Goal: Information Seeking & Learning: Learn about a topic

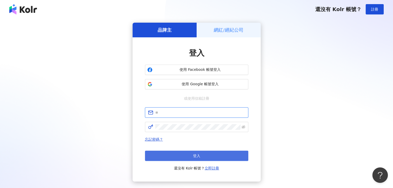
type input "**********"
click at [195, 154] on span "登入" at bounding box center [196, 156] width 7 height 4
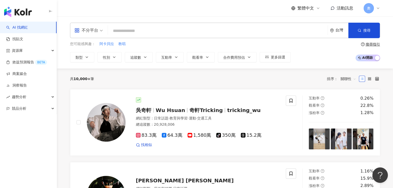
click at [95, 29] on div "不分平台" at bounding box center [86, 30] width 24 height 8
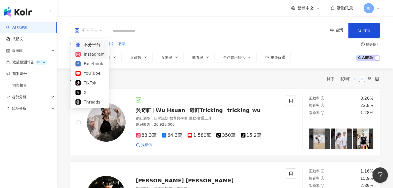
click at [92, 56] on div "Instagram" at bounding box center [89, 54] width 29 height 6
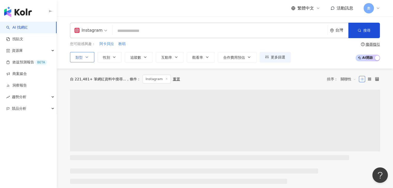
click at [80, 58] on span "類型" at bounding box center [78, 57] width 7 height 4
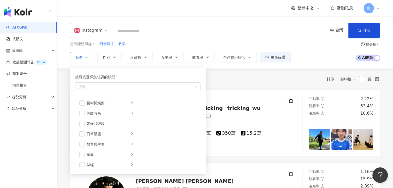
click at [80, 59] on span "類型" at bounding box center [78, 57] width 7 height 4
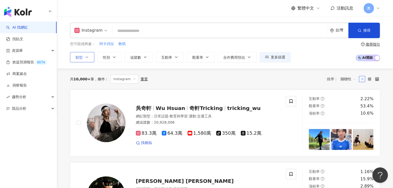
click at [80, 59] on span "類型" at bounding box center [78, 57] width 7 height 4
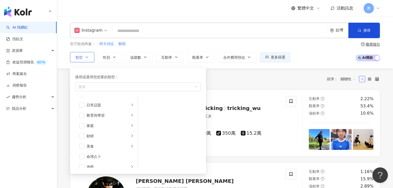
scroll to position [24, 0]
drag, startPoint x: 120, startPoint y: 15, endPoint x: 99, endPoint y: 30, distance: 25.5
click at [120, 15] on div "繁體中文 活動訊息 奧" at bounding box center [225, 8] width 310 height 17
click at [99, 30] on div "Instagram" at bounding box center [88, 30] width 28 height 8
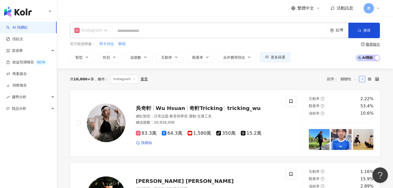
click at [98, 31] on div "Instagram" at bounding box center [88, 30] width 28 height 8
click at [81, 58] on span "類型" at bounding box center [78, 57] width 7 height 4
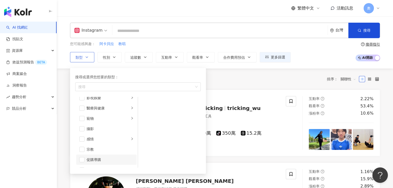
scroll to position [127, 0]
click at [130, 101] on icon "right" at bounding box center [131, 99] width 3 height 3
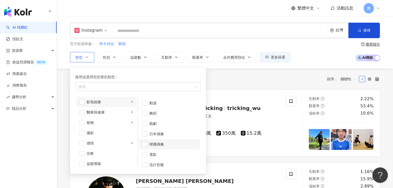
click at [161, 146] on div "韓國偶像" at bounding box center [172, 145] width 47 height 6
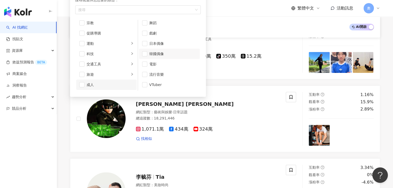
scroll to position [77, 0]
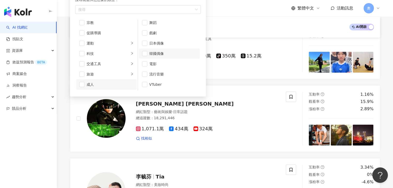
click at [101, 85] on div "成人" at bounding box center [109, 85] width 47 height 6
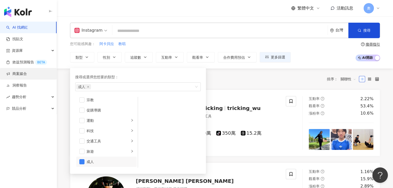
click at [27, 73] on link "商案媒合" at bounding box center [16, 73] width 21 height 5
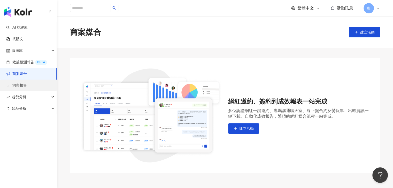
click at [26, 84] on link "洞察報告" at bounding box center [16, 85] width 21 height 5
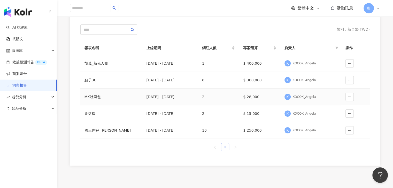
scroll to position [77, 0]
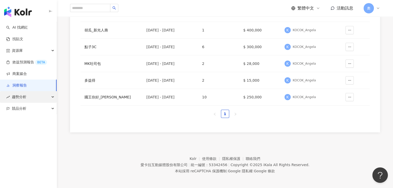
click at [28, 97] on div "趨勢分析" at bounding box center [28, 97] width 57 height 12
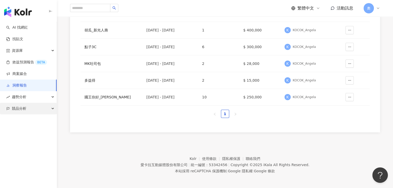
click at [31, 111] on div "競品分析" at bounding box center [28, 109] width 57 height 12
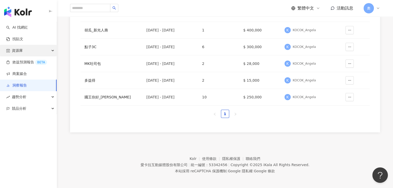
click at [23, 52] on div "資源庫" at bounding box center [28, 51] width 57 height 12
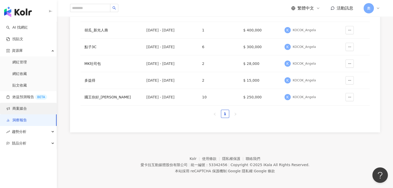
click at [17, 111] on link "商案媒合" at bounding box center [16, 108] width 21 height 5
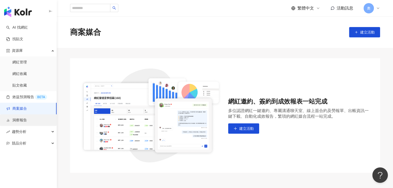
click at [21, 122] on link "洞察報告" at bounding box center [16, 120] width 21 height 5
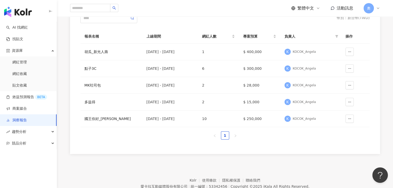
scroll to position [77, 0]
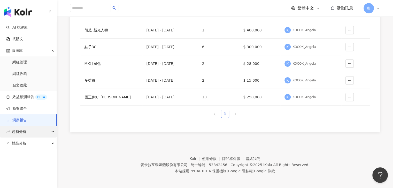
click at [24, 133] on span "趨勢分析" at bounding box center [19, 132] width 14 height 12
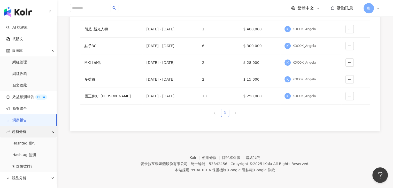
scroll to position [78, 0]
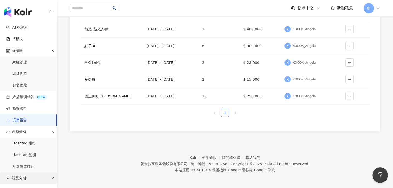
click at [28, 179] on div "競品分析" at bounding box center [28, 179] width 57 height 12
click at [28, 177] on div "競品分析" at bounding box center [28, 179] width 57 height 12
click at [26, 179] on div "競品分析" at bounding box center [28, 179] width 57 height 12
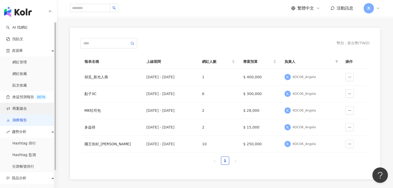
scroll to position [0, 0]
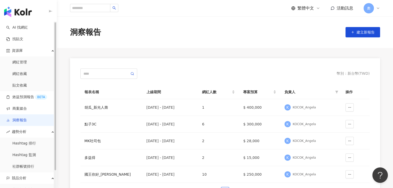
click at [27, 118] on link "洞察報告" at bounding box center [16, 120] width 21 height 5
click at [27, 111] on link "商案媒合" at bounding box center [16, 108] width 21 height 5
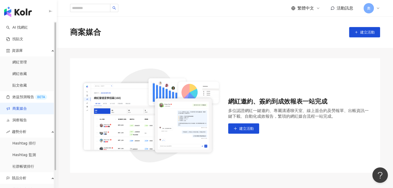
click at [27, 111] on link "商案媒合" at bounding box center [16, 108] width 21 height 5
click at [26, 121] on link "洞察報告" at bounding box center [16, 120] width 21 height 5
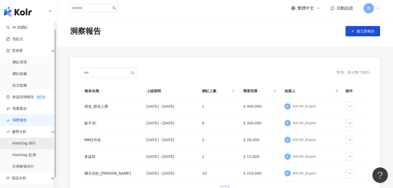
scroll to position [19, 0]
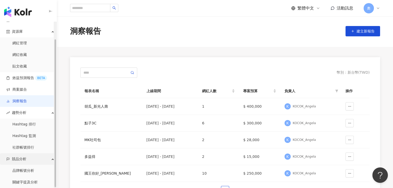
click at [28, 158] on div "競品分析" at bounding box center [28, 160] width 57 height 12
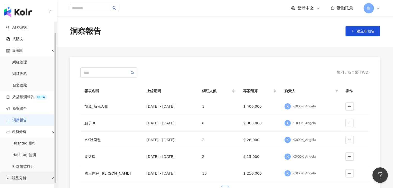
scroll to position [0, 0]
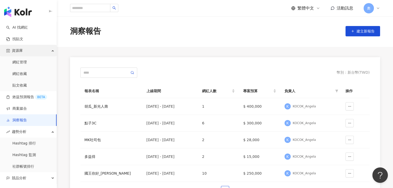
click at [30, 52] on div "資源庫" at bounding box center [28, 51] width 57 height 12
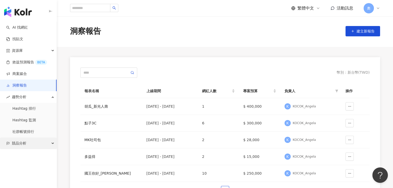
click at [29, 145] on div "競品分析" at bounding box center [28, 144] width 57 height 12
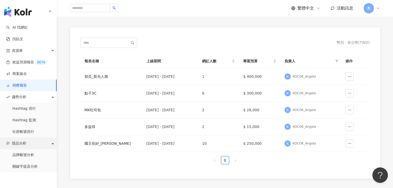
scroll to position [78, 0]
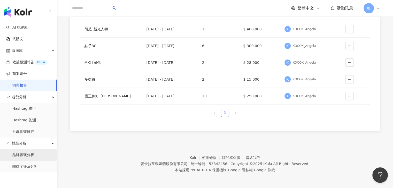
click at [27, 155] on link "品牌帳號分析" at bounding box center [23, 155] width 22 height 5
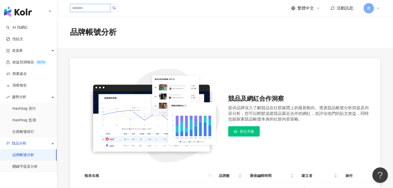
click at [102, 9] on input "search" at bounding box center [90, 8] width 40 height 8
type input "*"
type input "****"
